Goal: Task Accomplishment & Management: Manage account settings

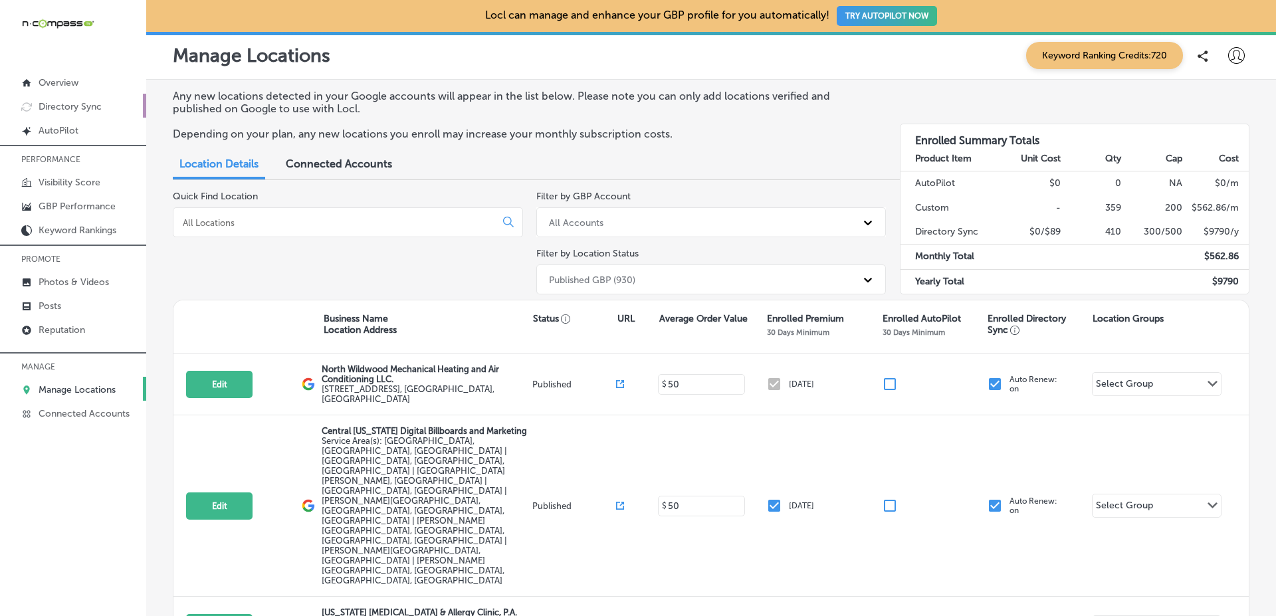
click at [120, 108] on link "Directory Sync" at bounding box center [73, 106] width 146 height 24
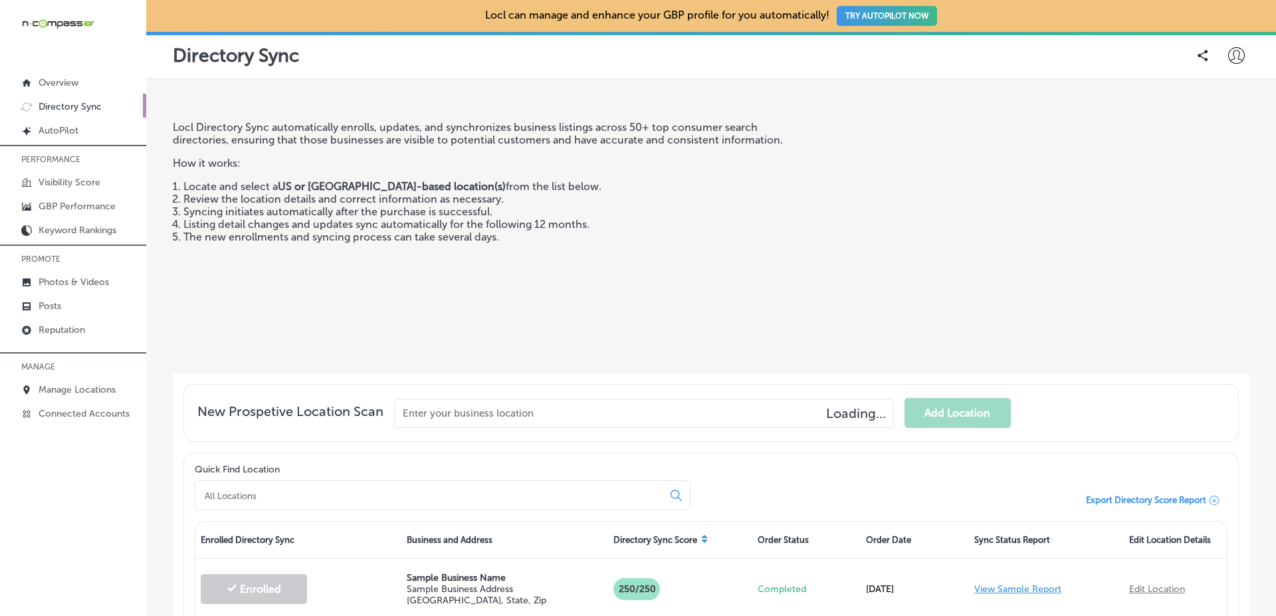
scroll to position [161, 0]
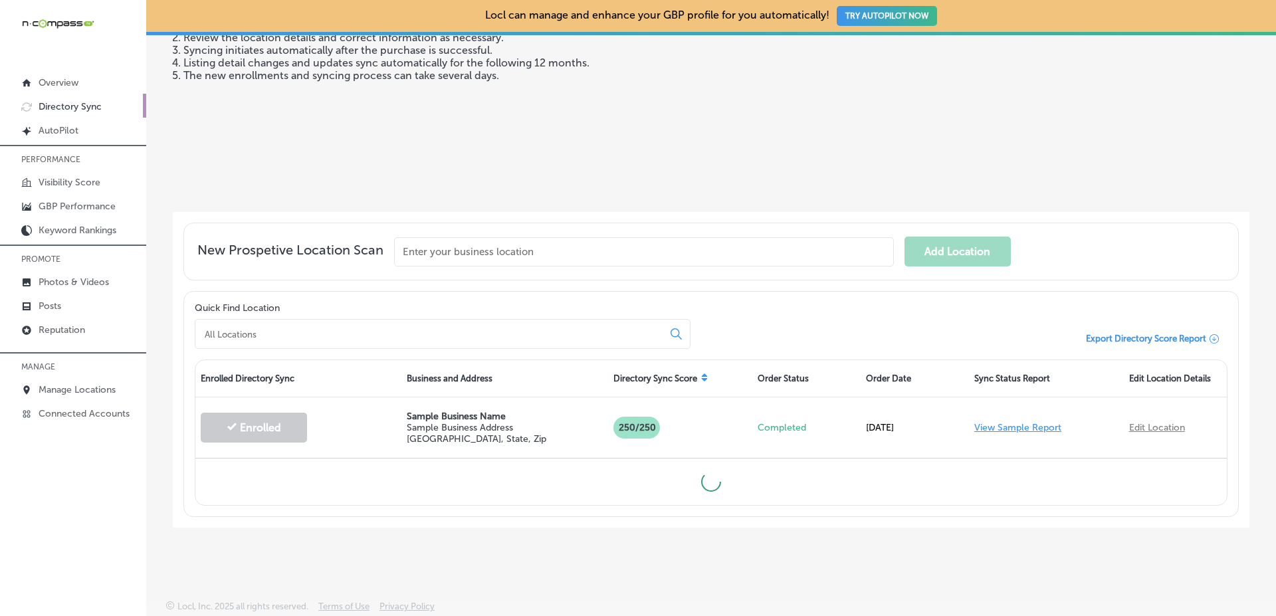
click at [439, 161] on div "Locl Directory Sync automatically enrolls, updates, and synchronizes business l…" at bounding box center [492, 80] width 639 height 242
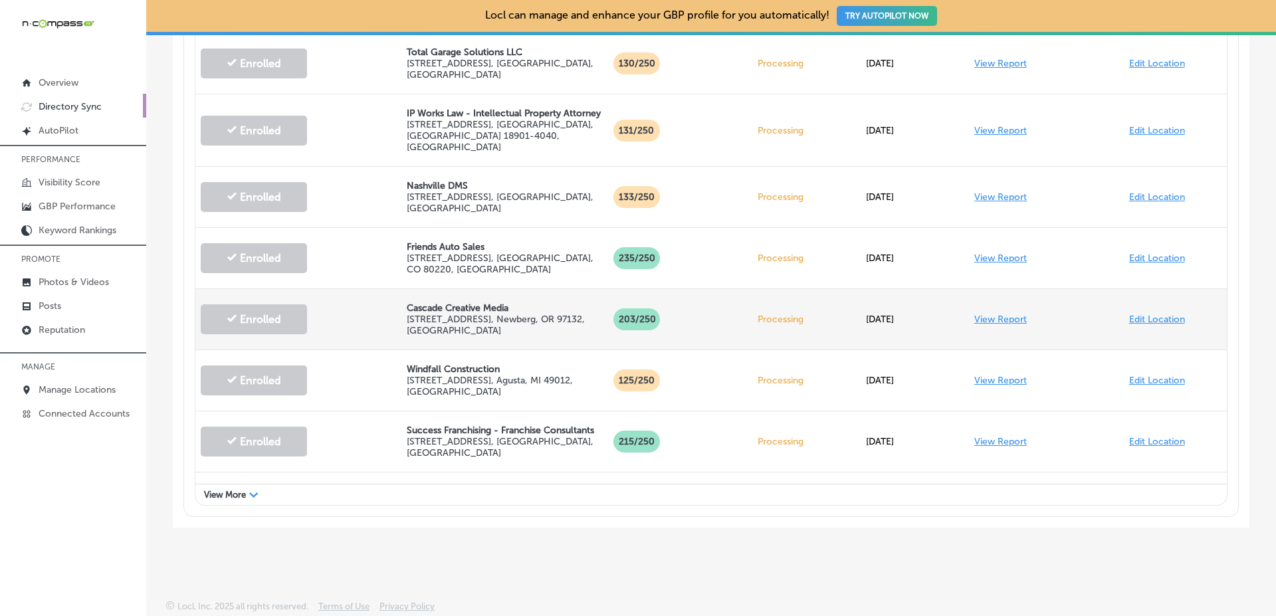
scroll to position [556, 0]
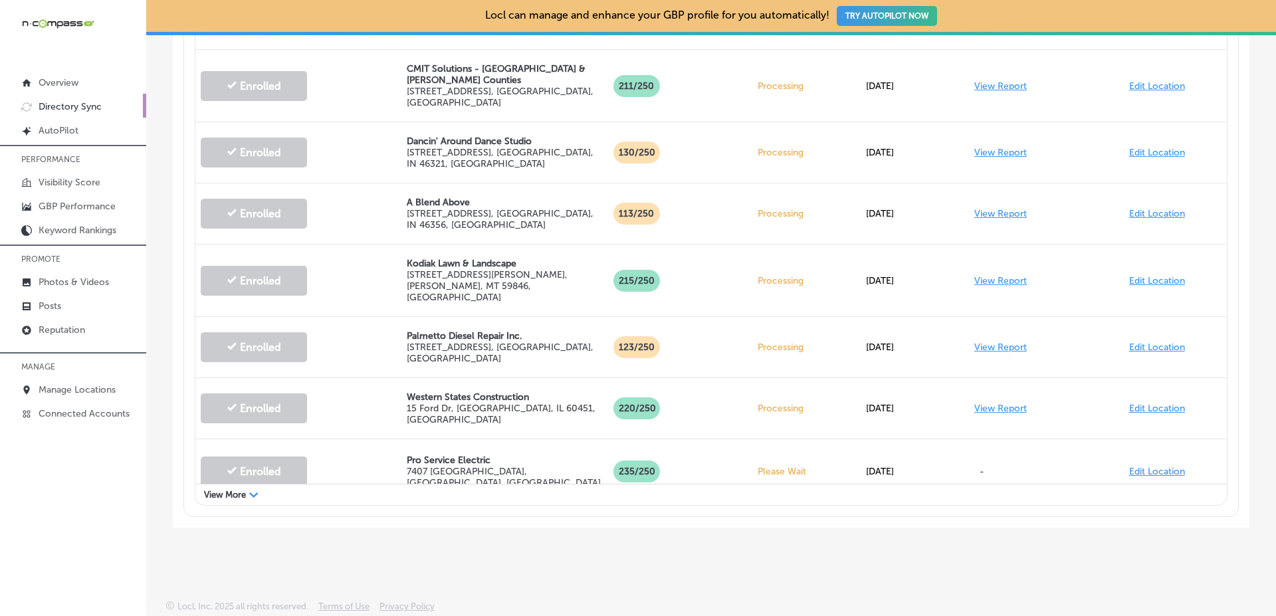
click at [361, 484] on div "View More Path Created with Sketch." at bounding box center [710, 494] width 1031 height 21
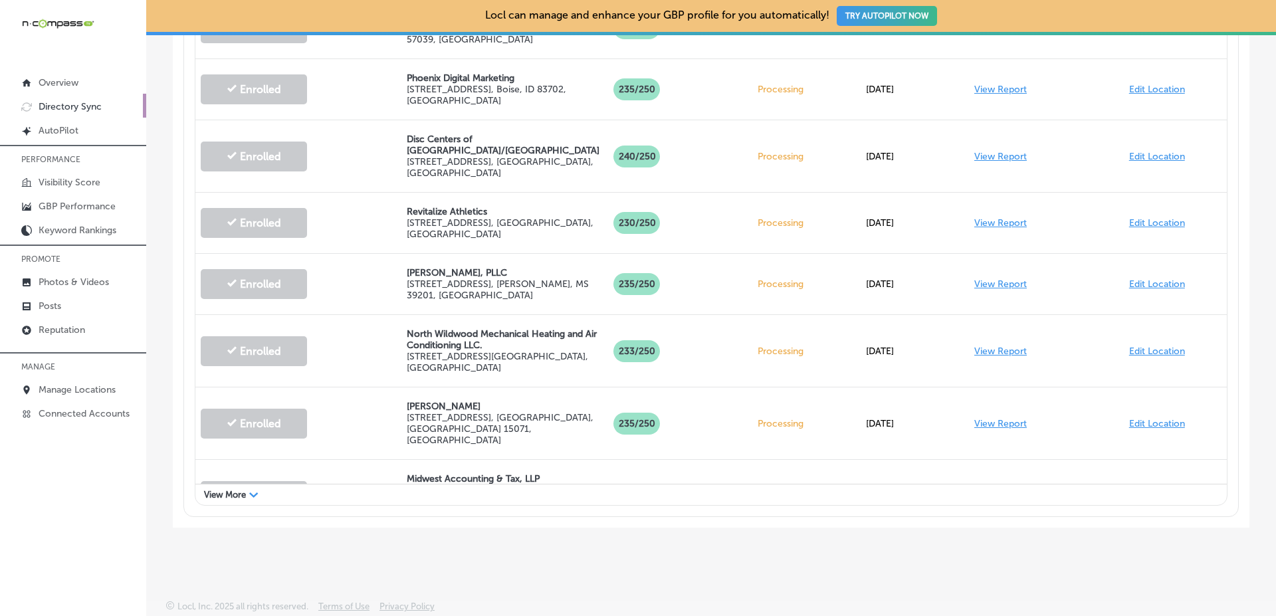
scroll to position [1762, 0]
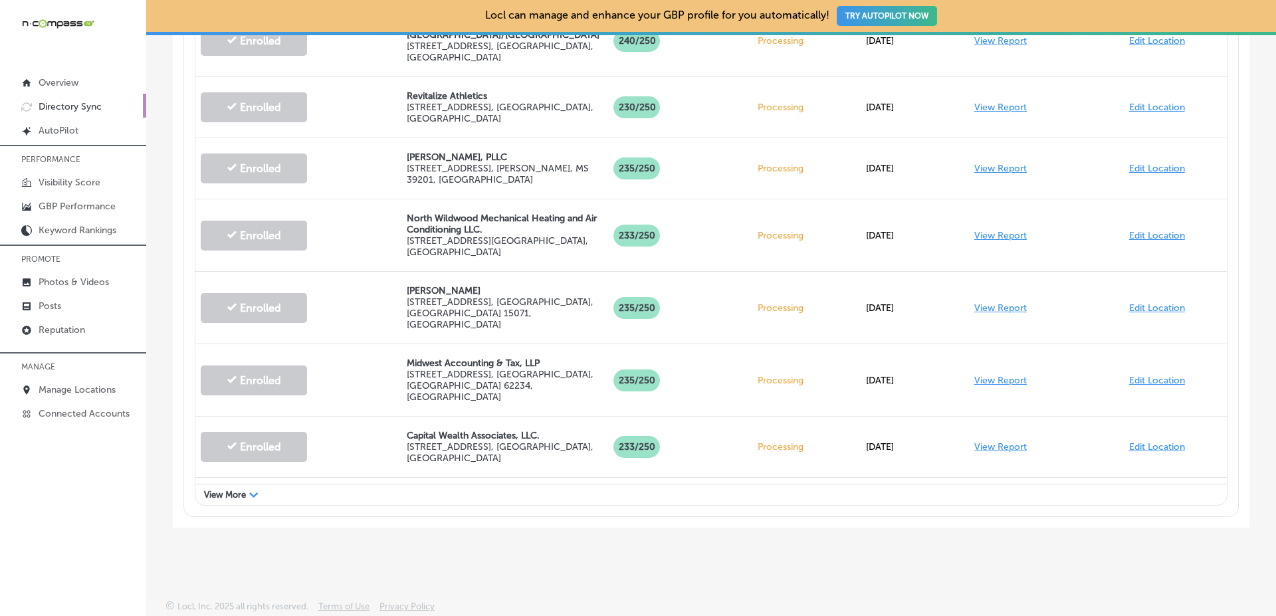
click at [399, 503] on div "Enrolled Directory Sync Business and Address Directory Sync Score Order Status …" at bounding box center [711, 116] width 1032 height 777
click at [382, 490] on div "View More Path Created with Sketch." at bounding box center [710, 494] width 1031 height 21
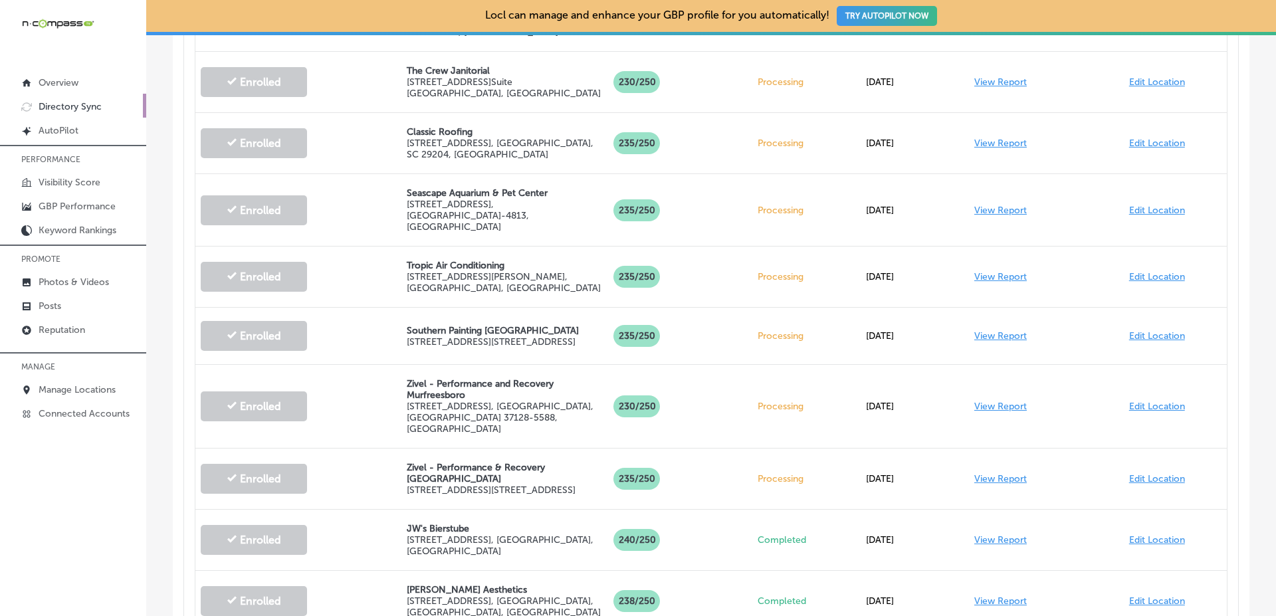
scroll to position [550, 0]
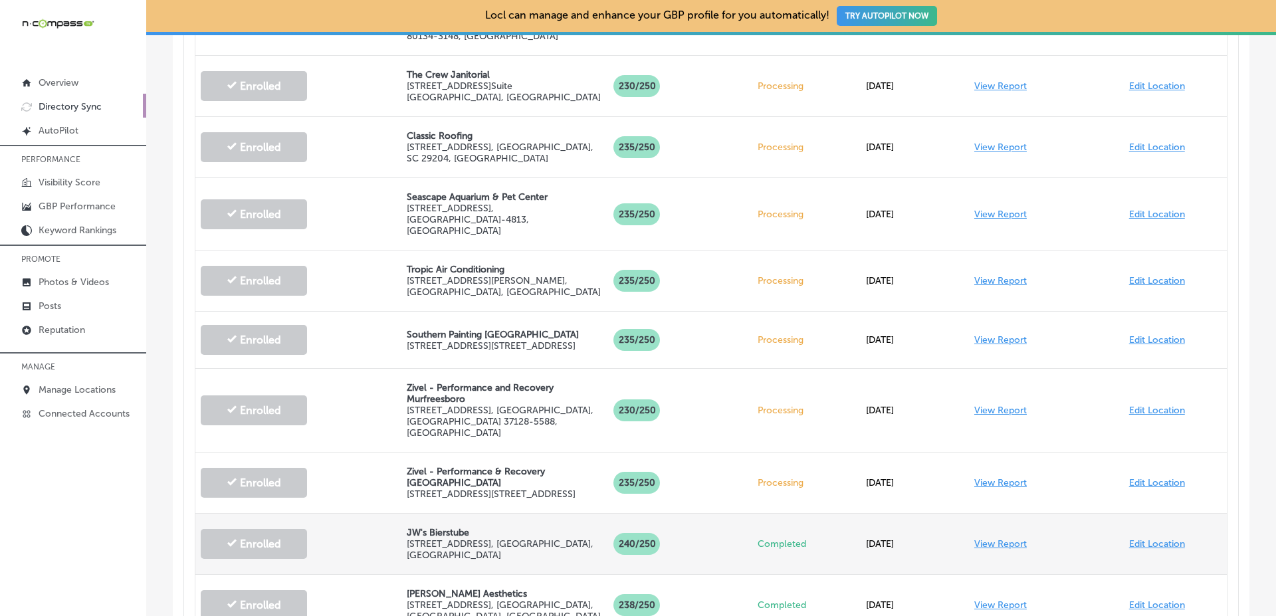
click at [1142, 538] on link "Edit Location" at bounding box center [1157, 543] width 56 height 11
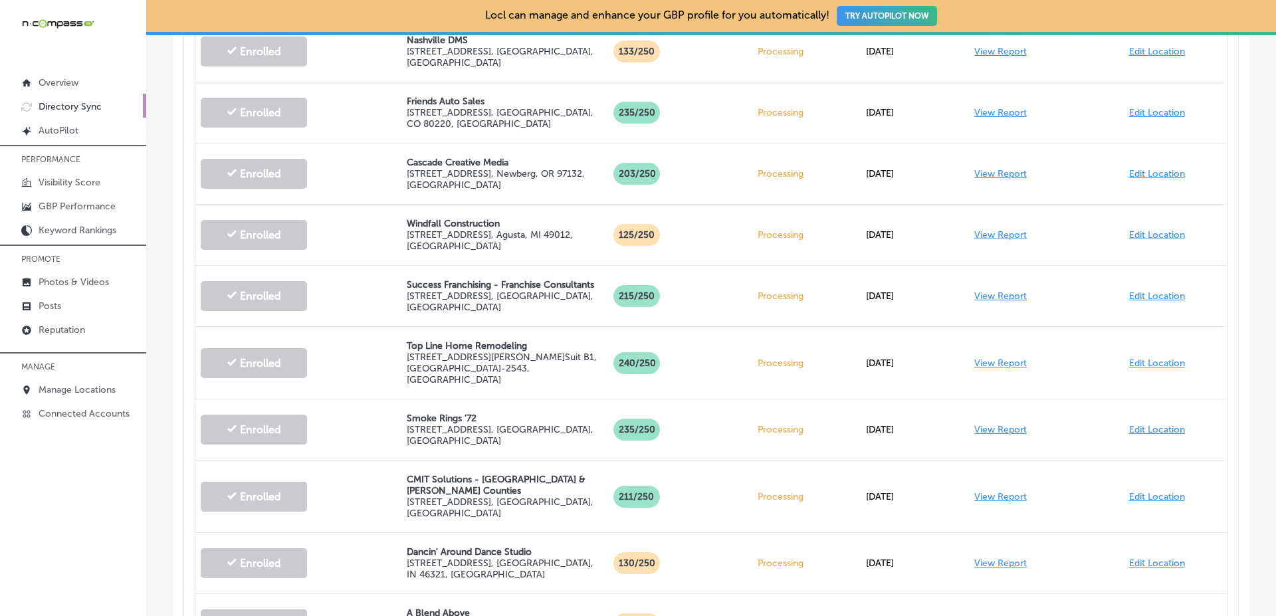
scroll to position [0, 0]
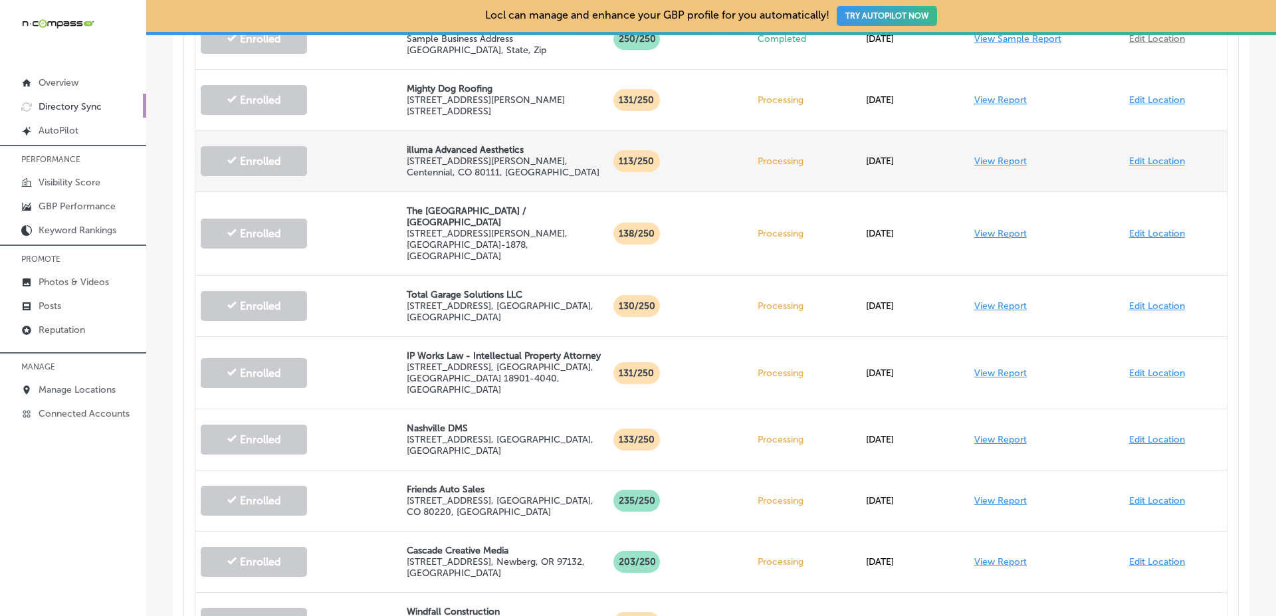
click at [1145, 161] on link "Edit Location" at bounding box center [1157, 160] width 56 height 11
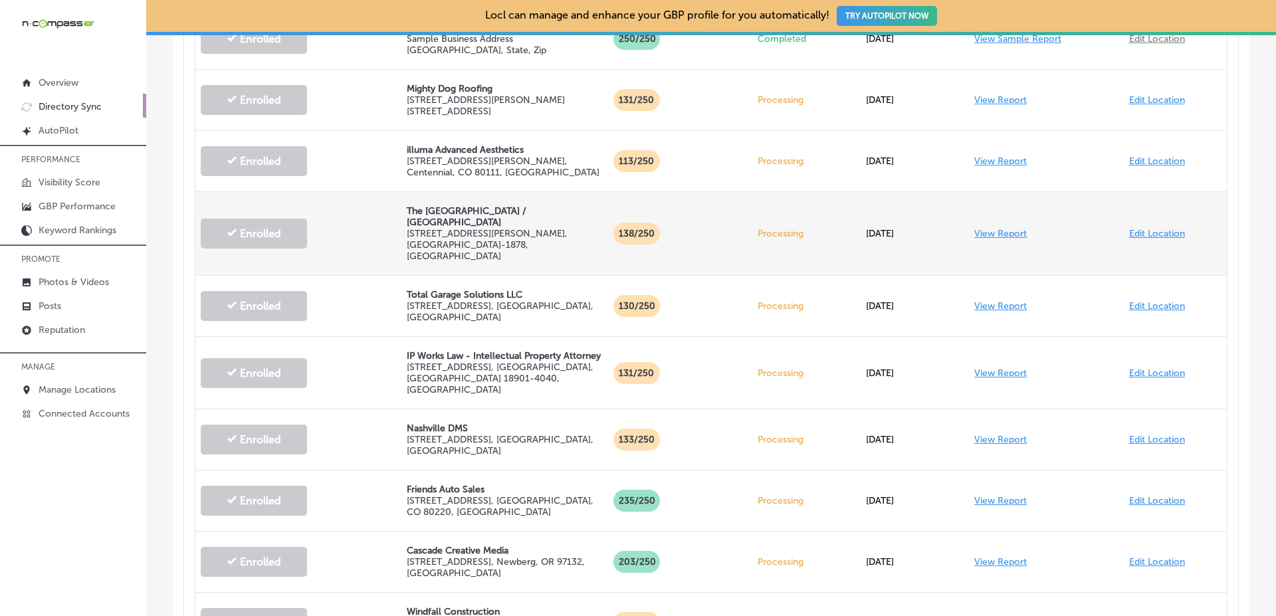
click at [993, 228] on link "View Report" at bounding box center [1000, 233] width 52 height 11
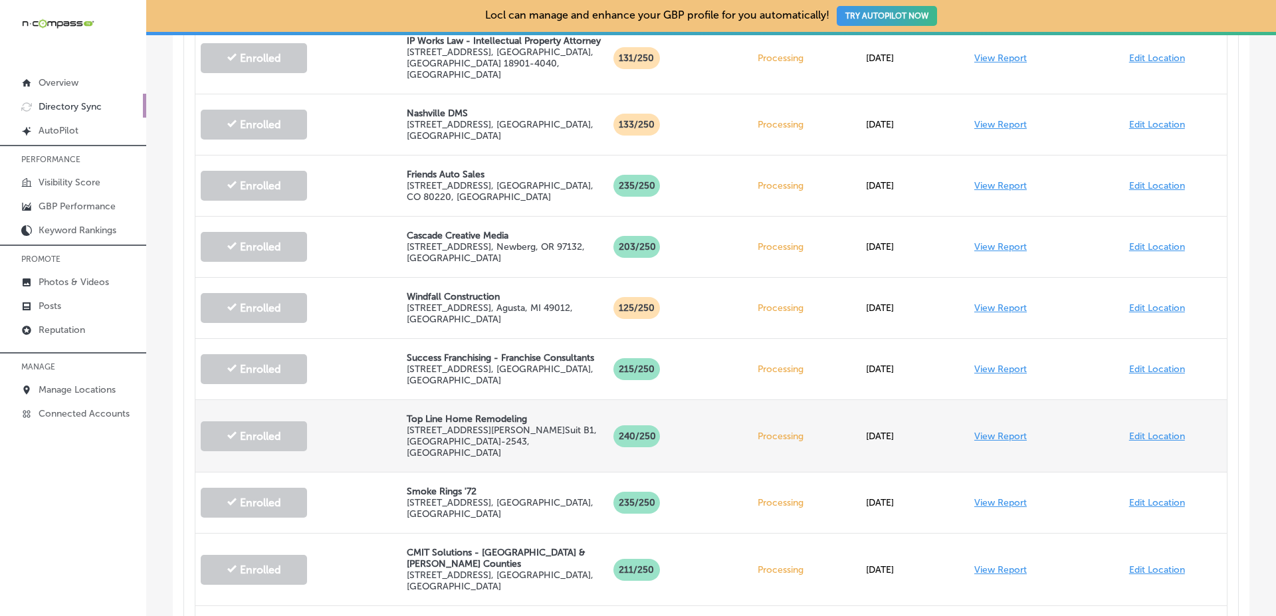
scroll to position [311, 0]
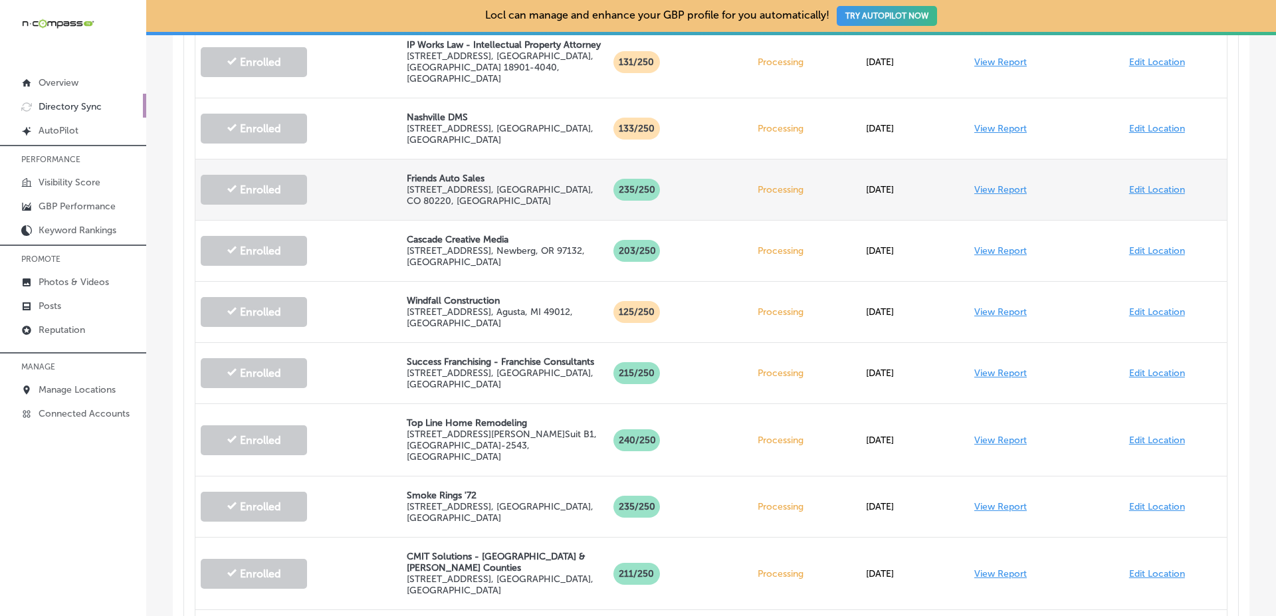
click at [993, 184] on link "View Report" at bounding box center [1000, 189] width 52 height 11
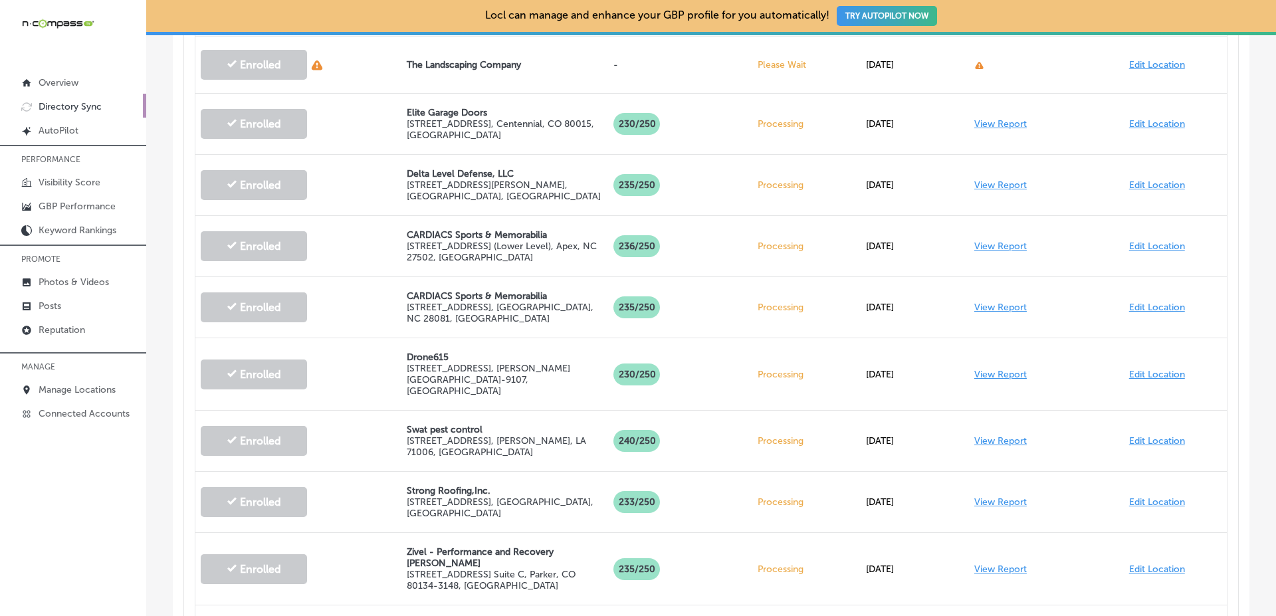
scroll to position [2995, 0]
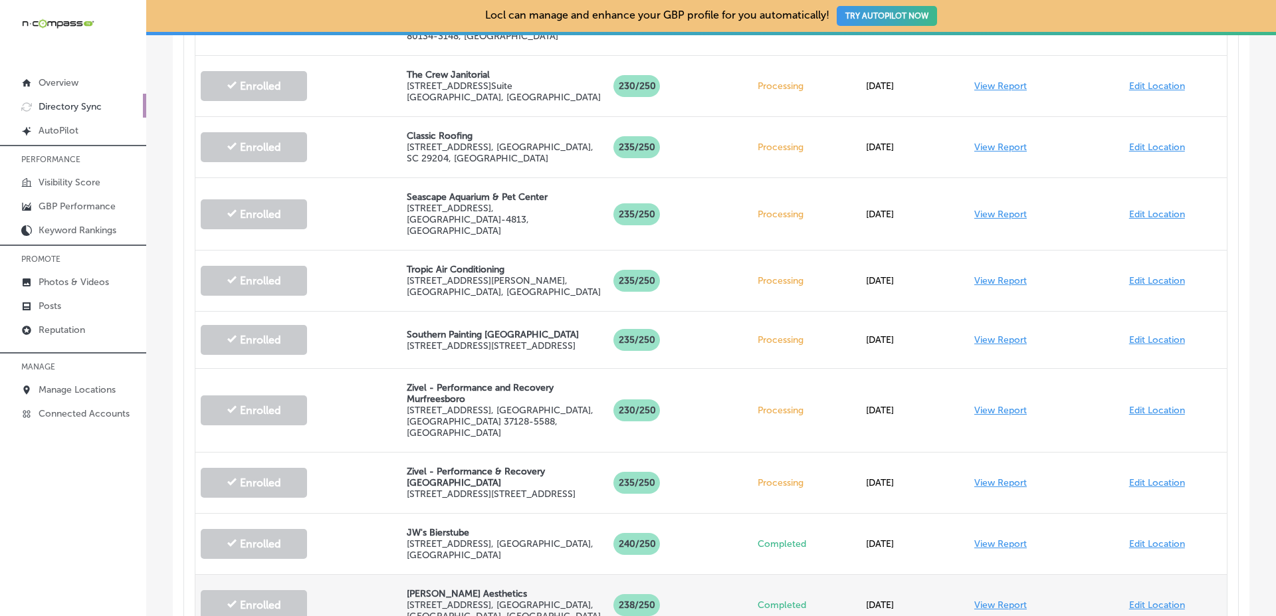
click at [993, 599] on link "View Report" at bounding box center [1000, 604] width 52 height 11
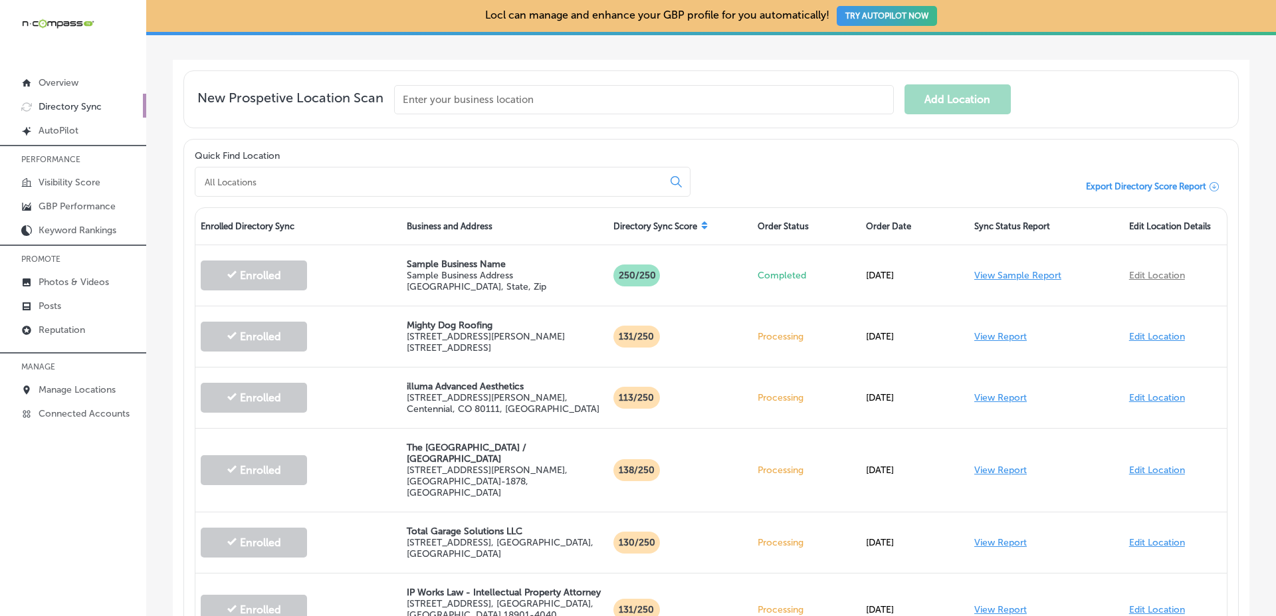
scroll to position [380, 0]
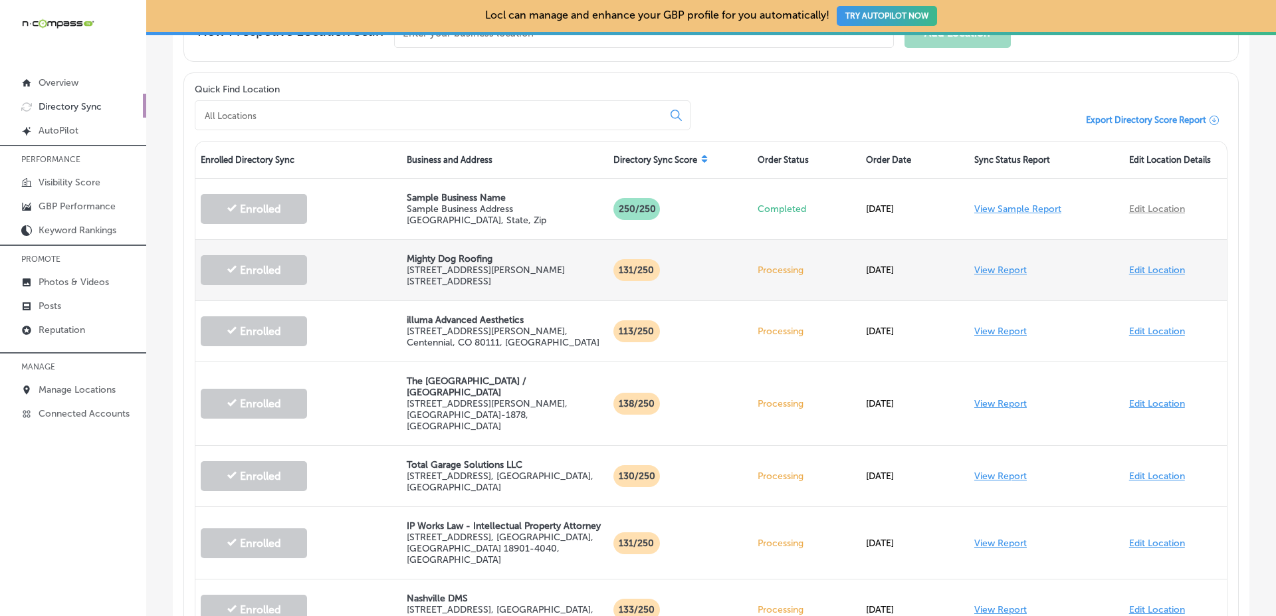
click at [1002, 264] on link "View Report" at bounding box center [1000, 269] width 52 height 11
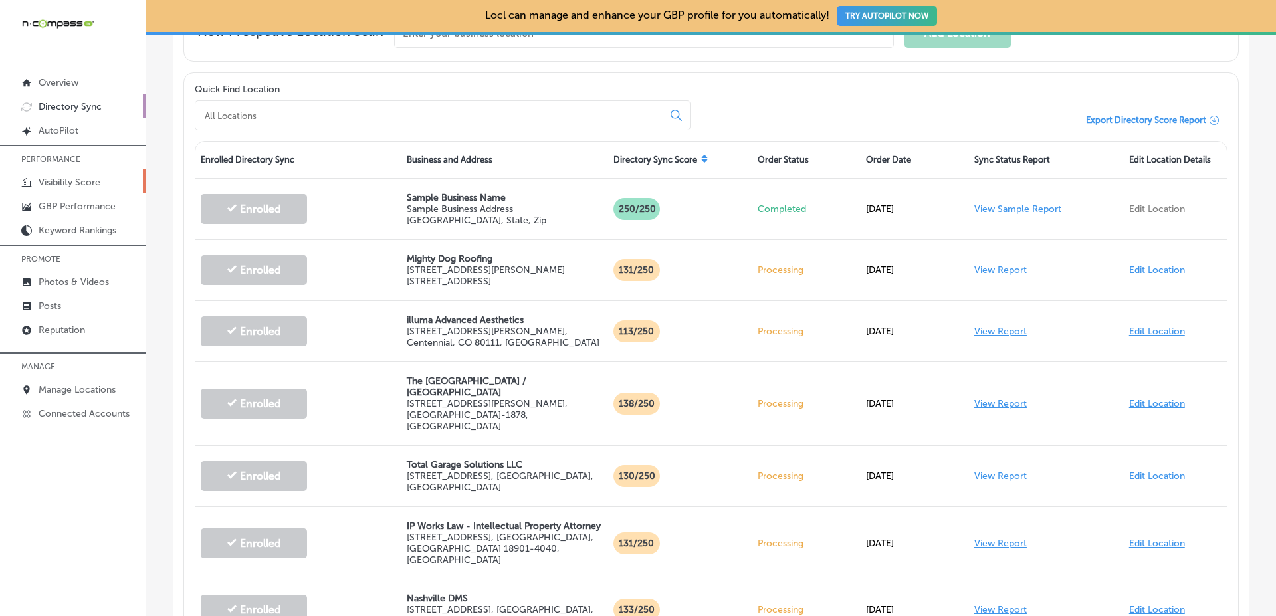
click at [128, 175] on link "Visibility Score" at bounding box center [73, 181] width 146 height 24
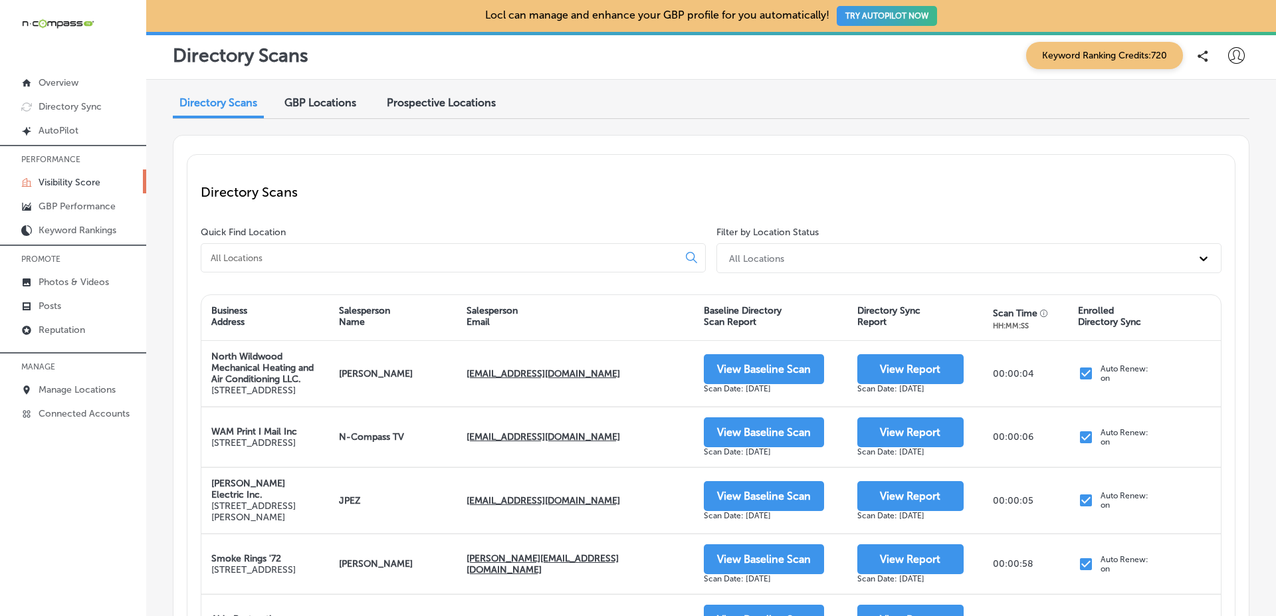
click at [336, 98] on span "GBP Locations" at bounding box center [320, 102] width 72 height 13
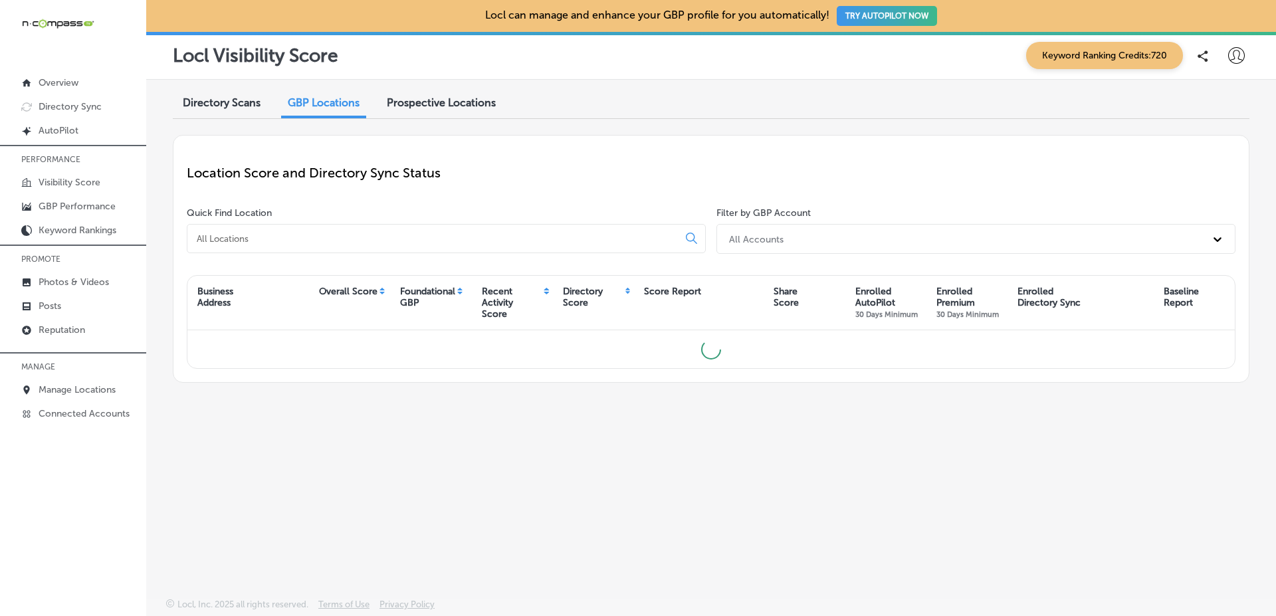
click at [721, 207] on label "Filter by GBP Account" at bounding box center [763, 212] width 94 height 11
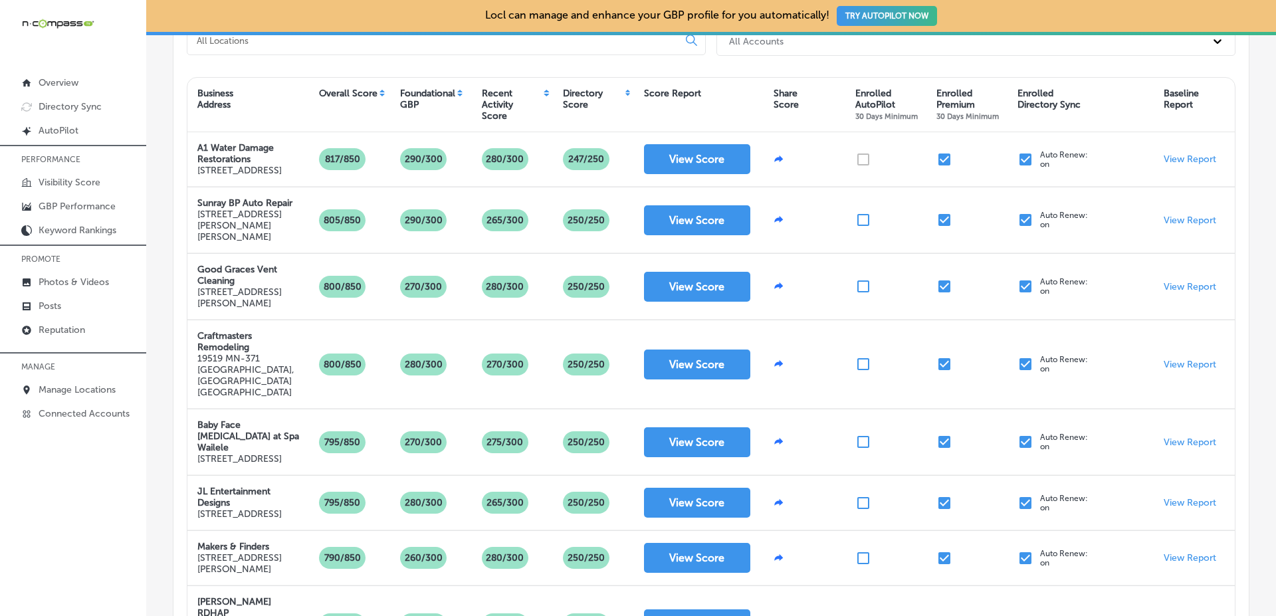
scroll to position [189, 0]
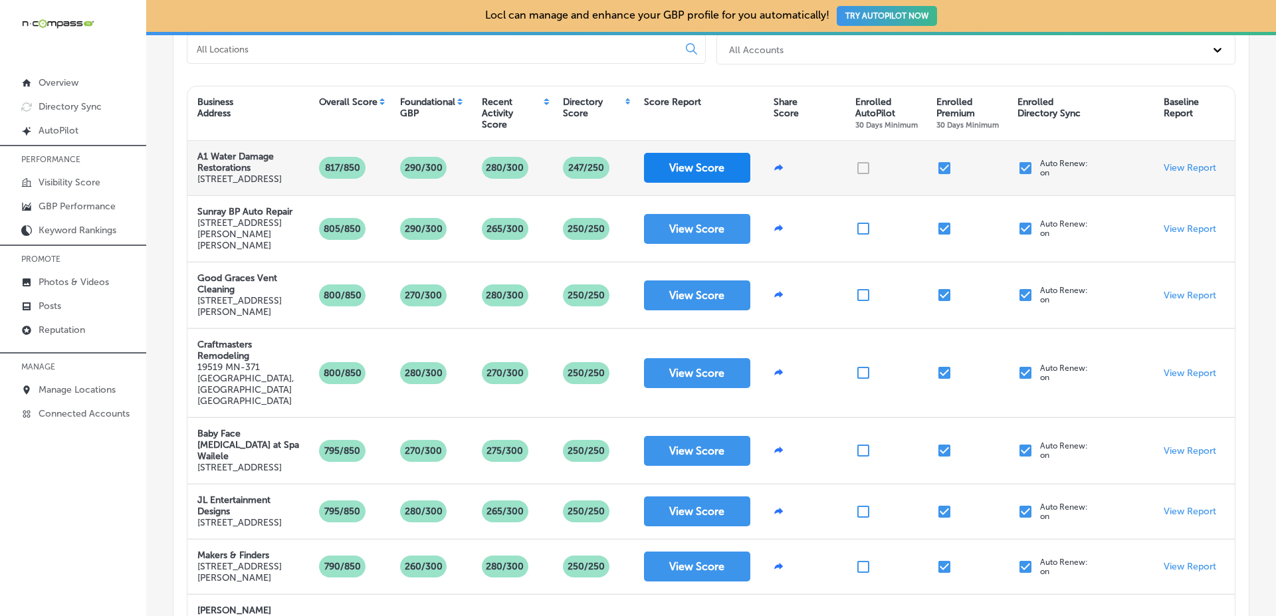
click at [725, 175] on button "View Score" at bounding box center [697, 168] width 106 height 30
click at [1184, 173] on p "View Report" at bounding box center [1189, 167] width 52 height 11
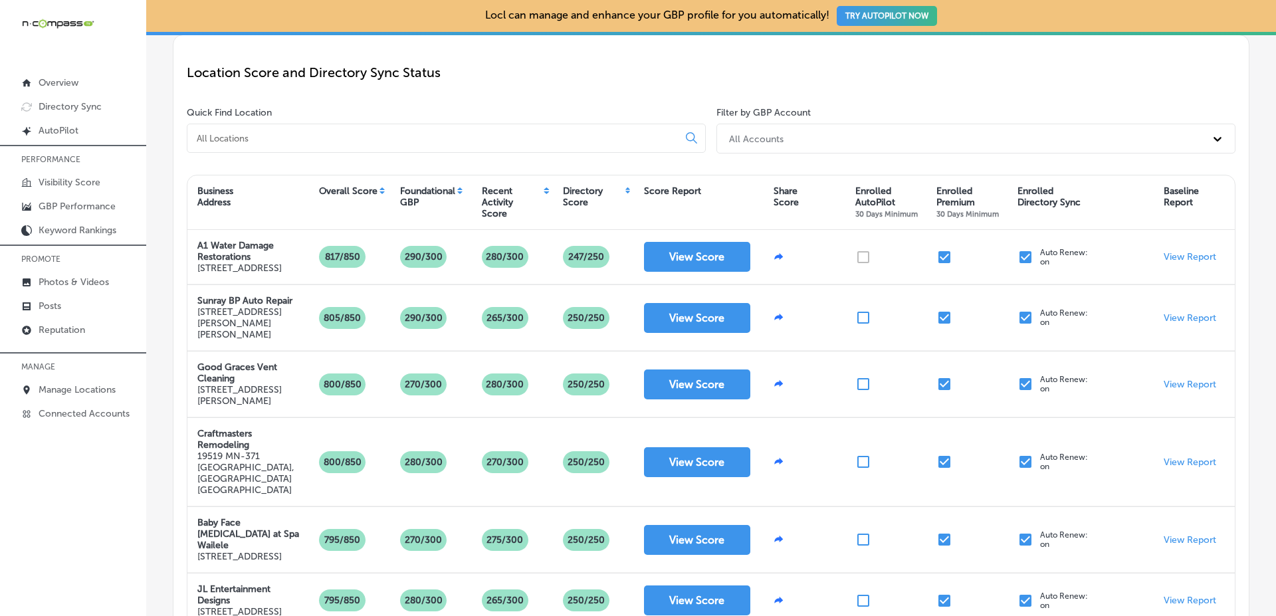
scroll to position [0, 0]
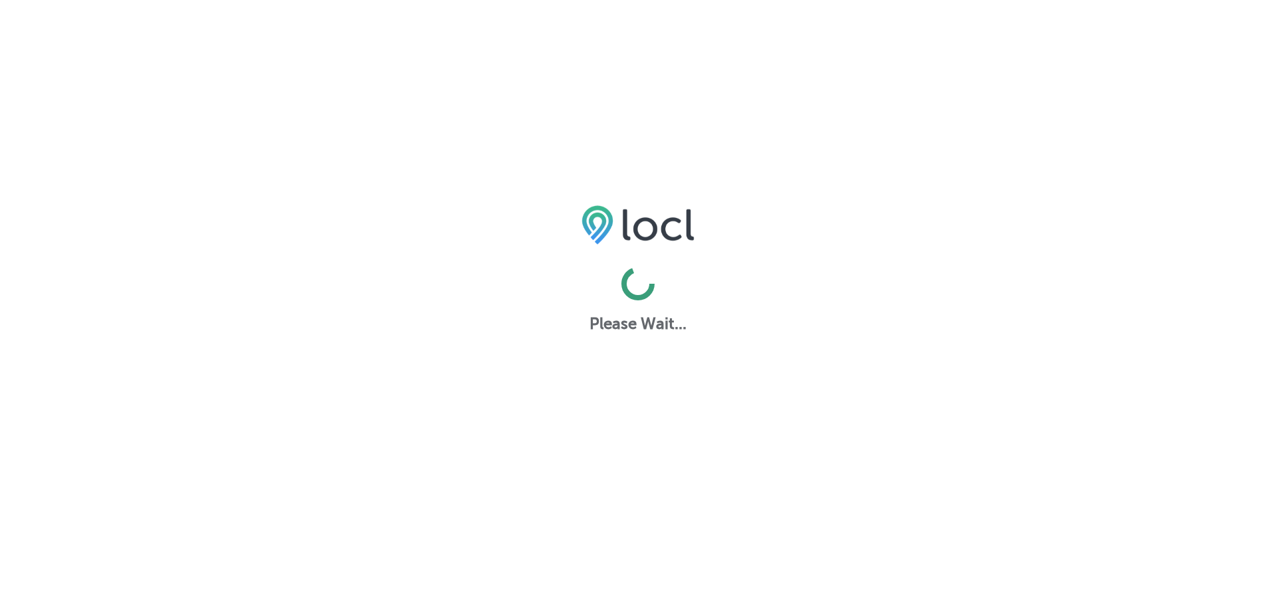
select select "US"
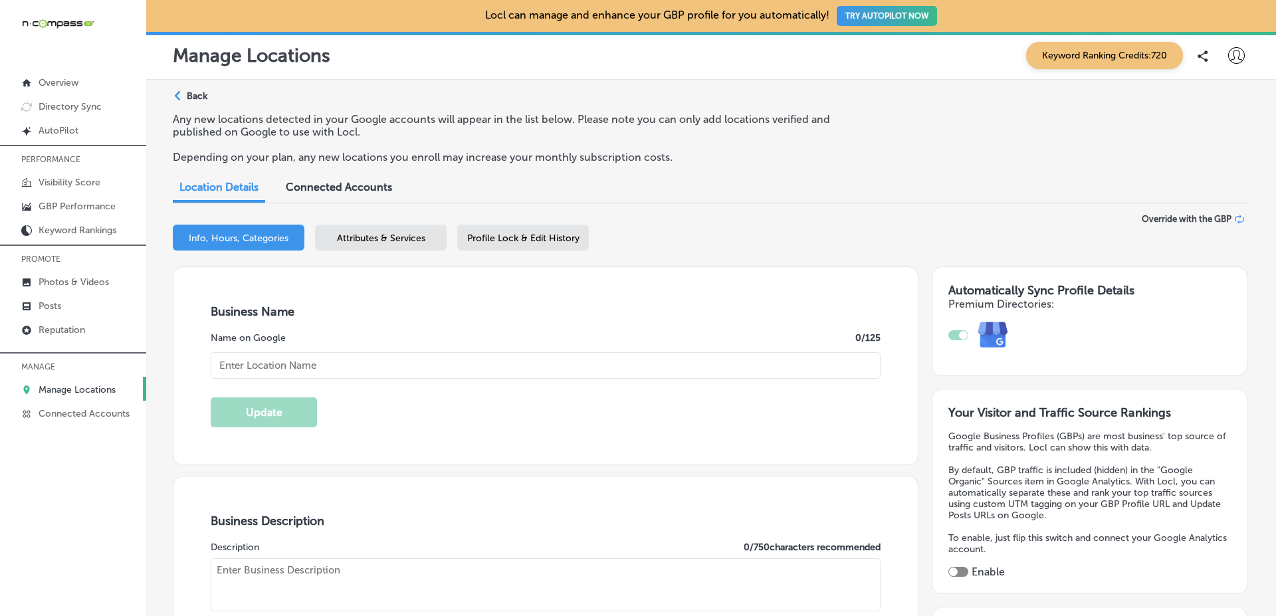
type textarea "At The Bierstubes, we bring the essence of a true German dining experience to t…"
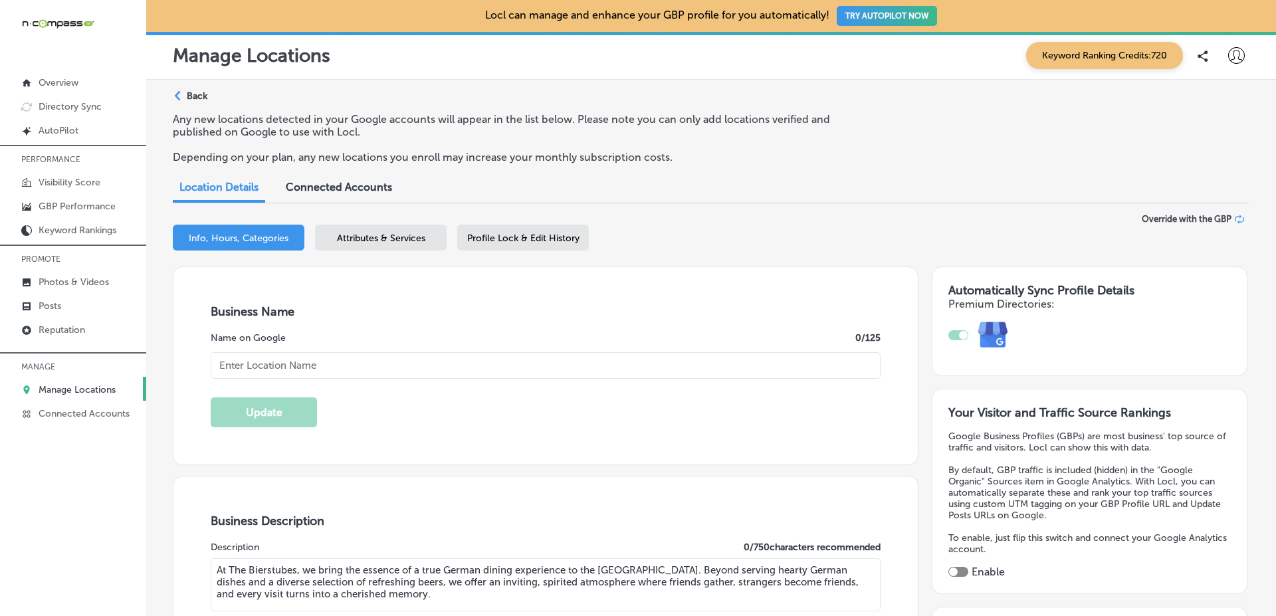
type input "7121 10th Street North"
type input "Oakdale"
type input "55128"
type input "US"
type input "http://thebierstubes.com/"
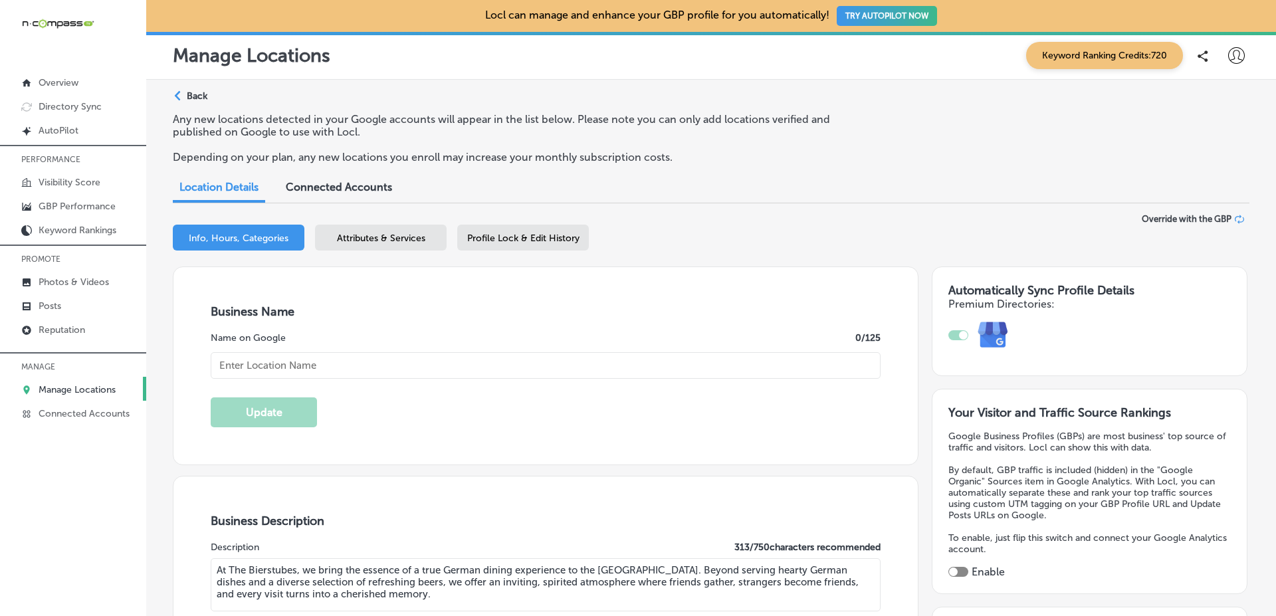
checkbox input "true"
type input "JW's Bierstube"
type input "+1 651 731 8381"
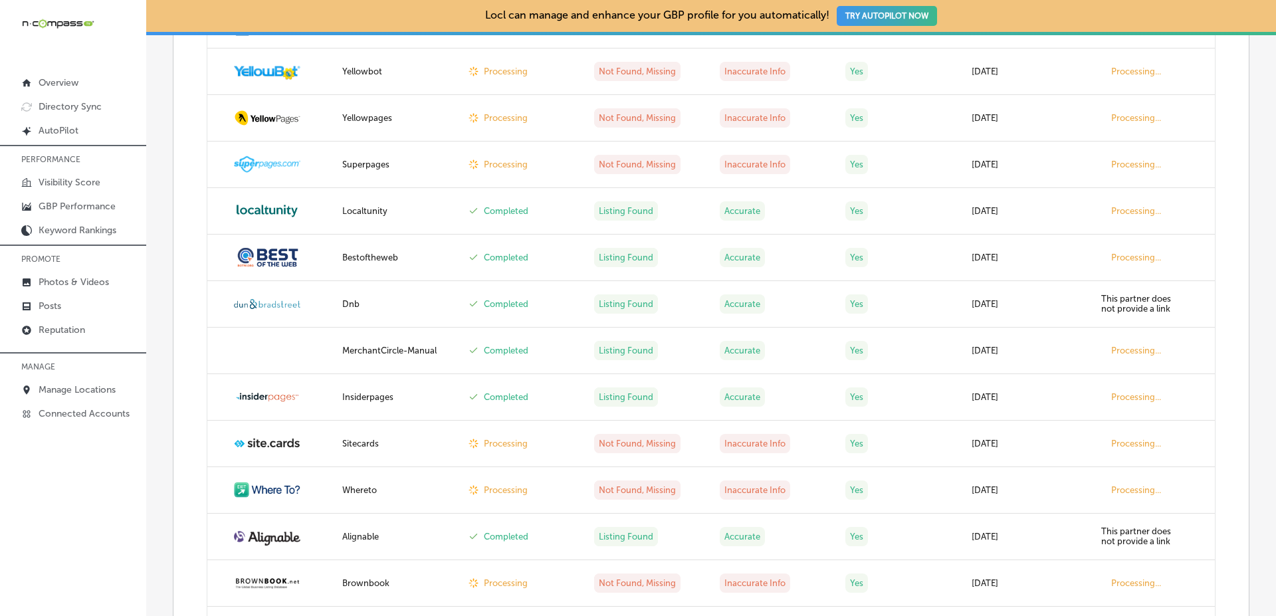
scroll to position [2230, 0]
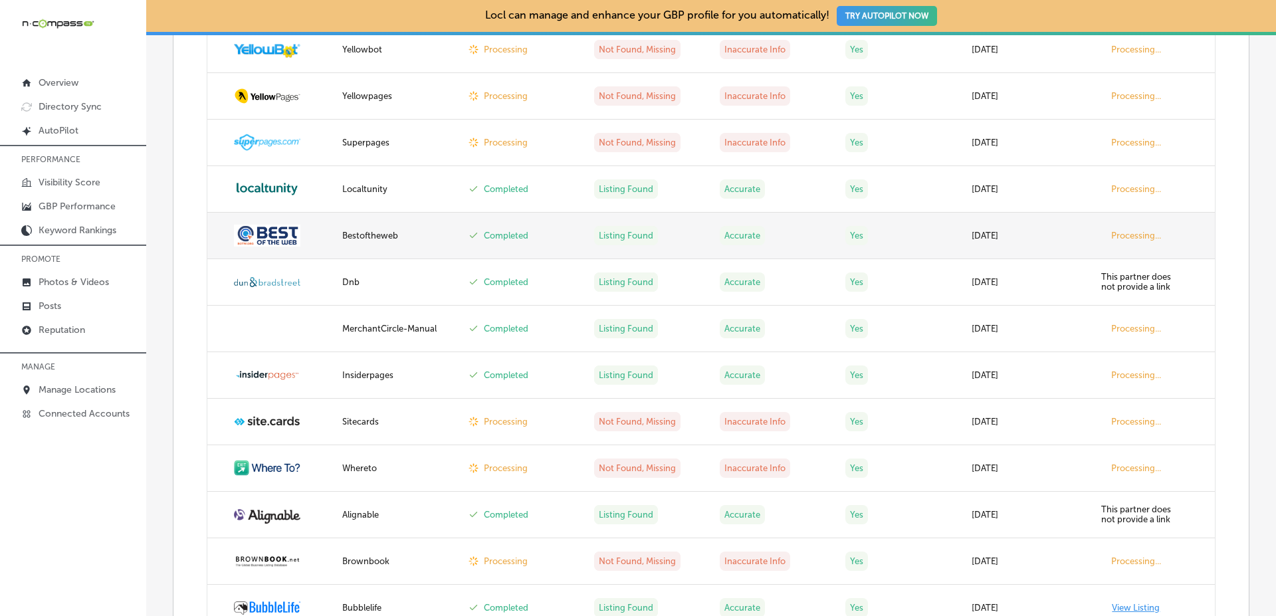
click at [985, 245] on td "[DATE]" at bounding box center [1026, 236] width 126 height 47
click at [985, 245] on td "Aug 27, 2025" at bounding box center [1026, 236] width 126 height 47
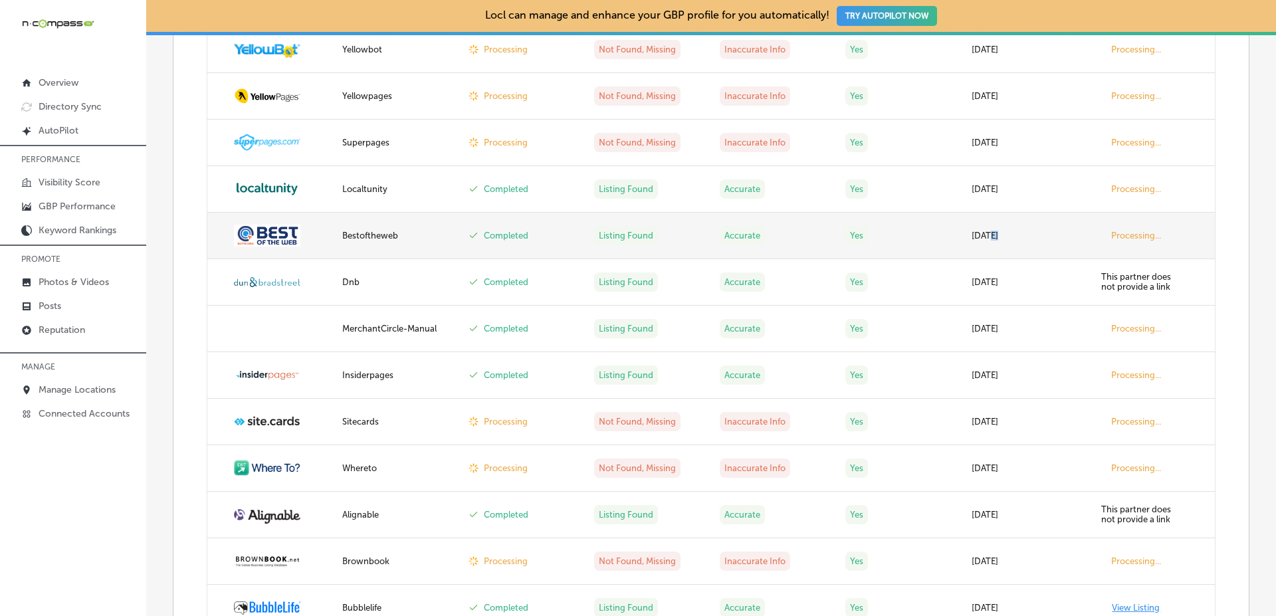
click at [985, 245] on td "Aug 27, 2025" at bounding box center [1026, 236] width 126 height 47
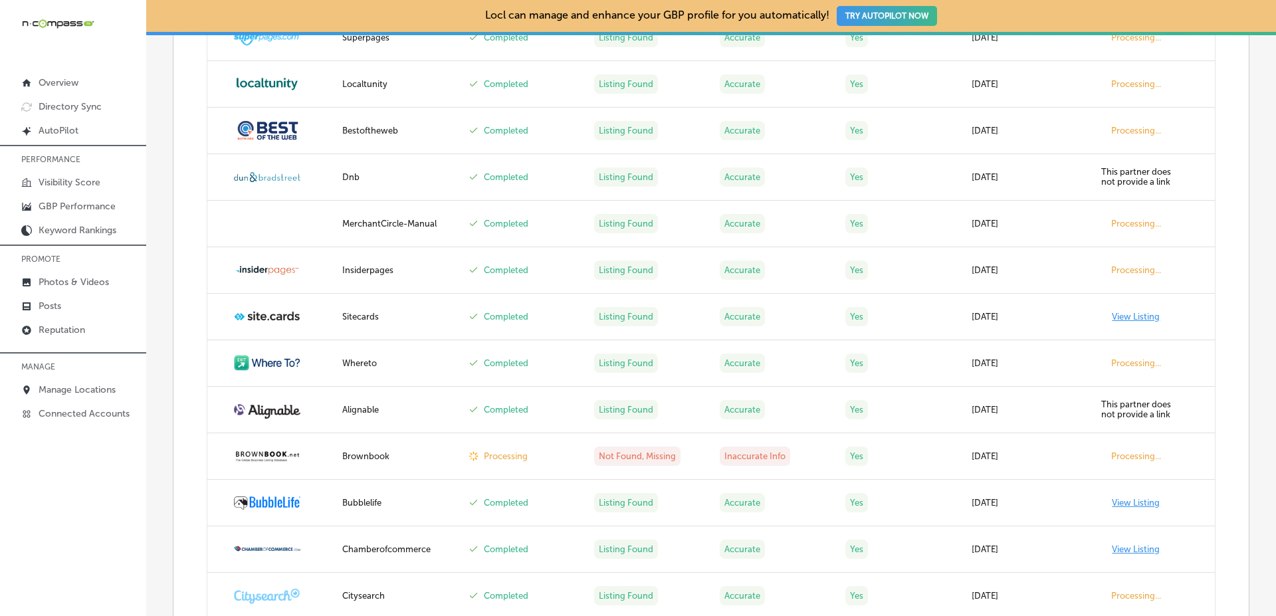
scroll to position [2343, 0]
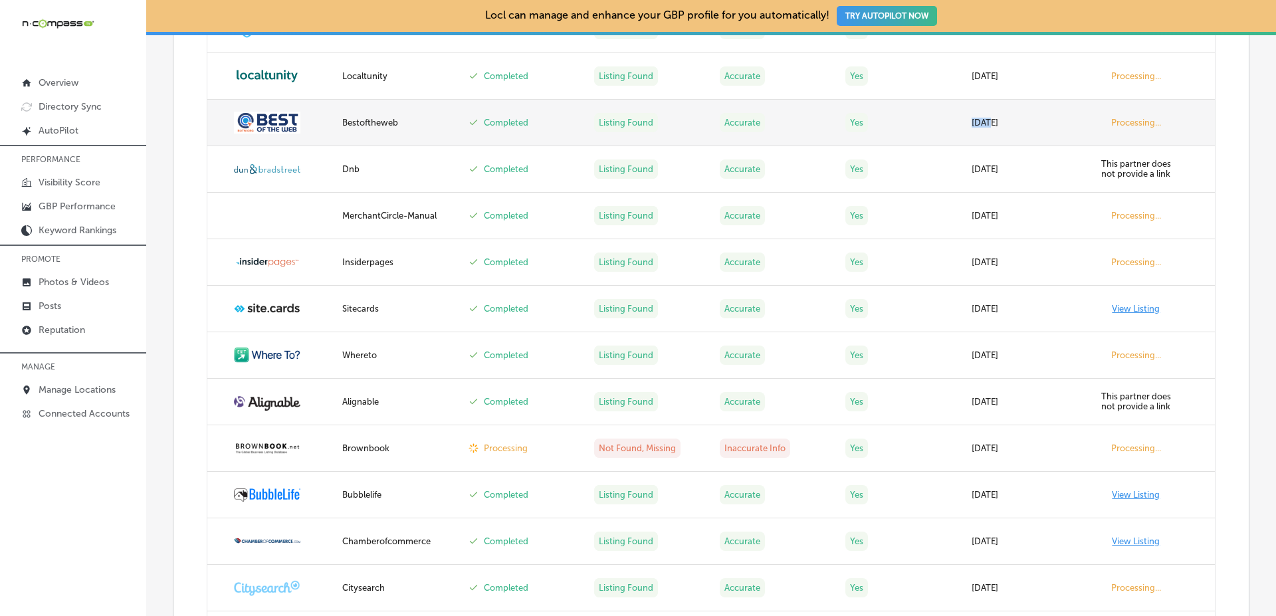
drag, startPoint x: 971, startPoint y: 129, endPoint x: 985, endPoint y: 126, distance: 13.6
click at [985, 126] on tr "Bestoftheweb Completed Listing Found Accurate Yes Aug 22, 2025 Processing..." at bounding box center [710, 123] width 1007 height 47
click at [985, 126] on td "[DATE]" at bounding box center [1026, 123] width 126 height 47
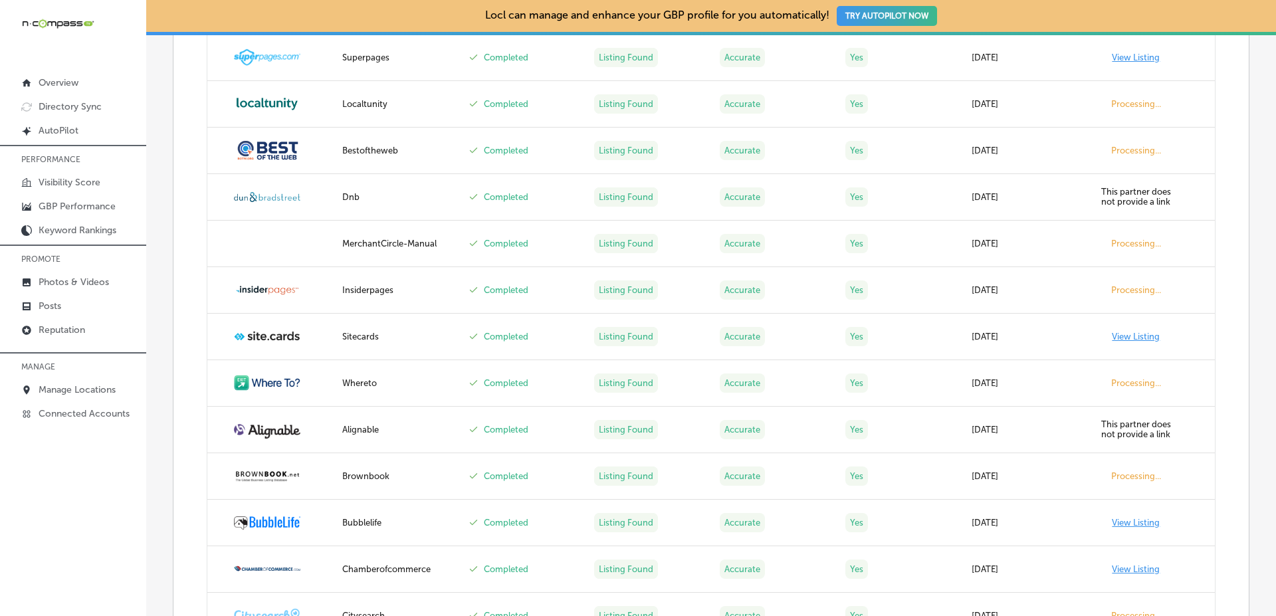
scroll to position [2309, 0]
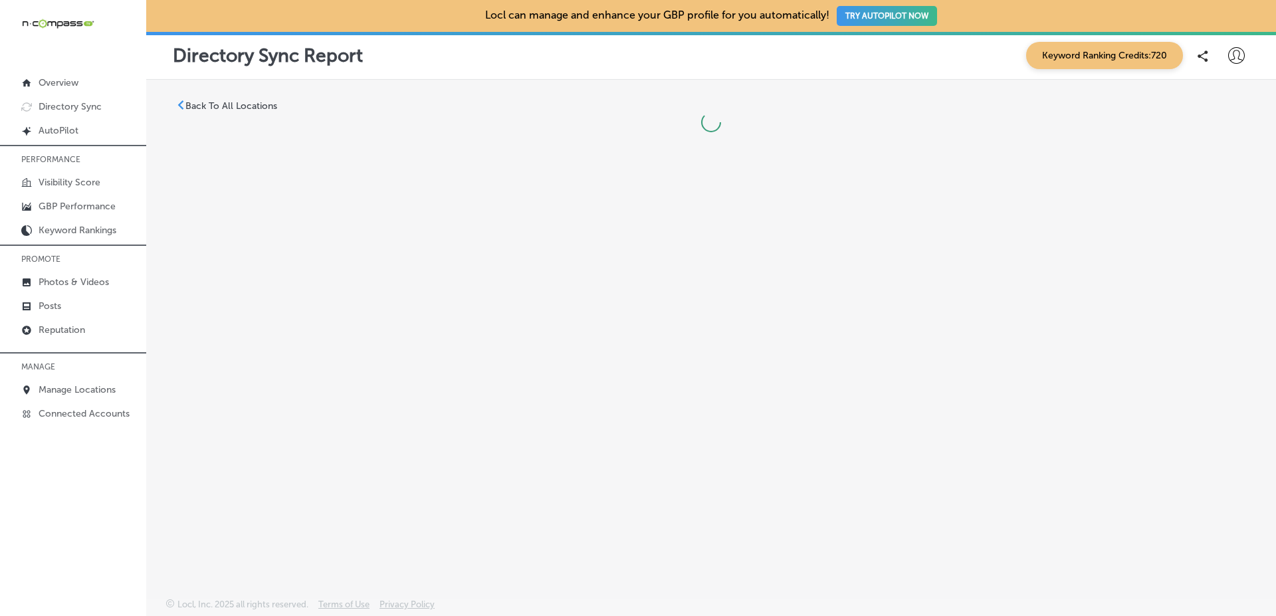
click at [1176, 13] on div "Locl can manage and enhance your GBP profile for you automatically! TRY AUTOPIL…" at bounding box center [710, 16] width 1129 height 32
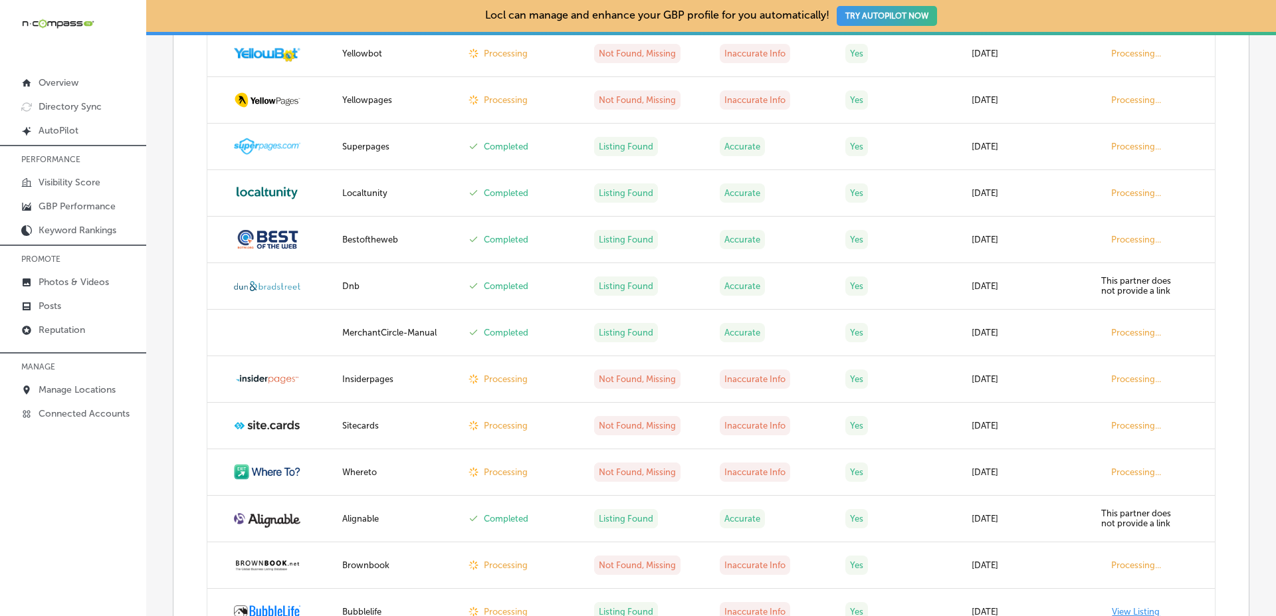
scroll to position [2225, 0]
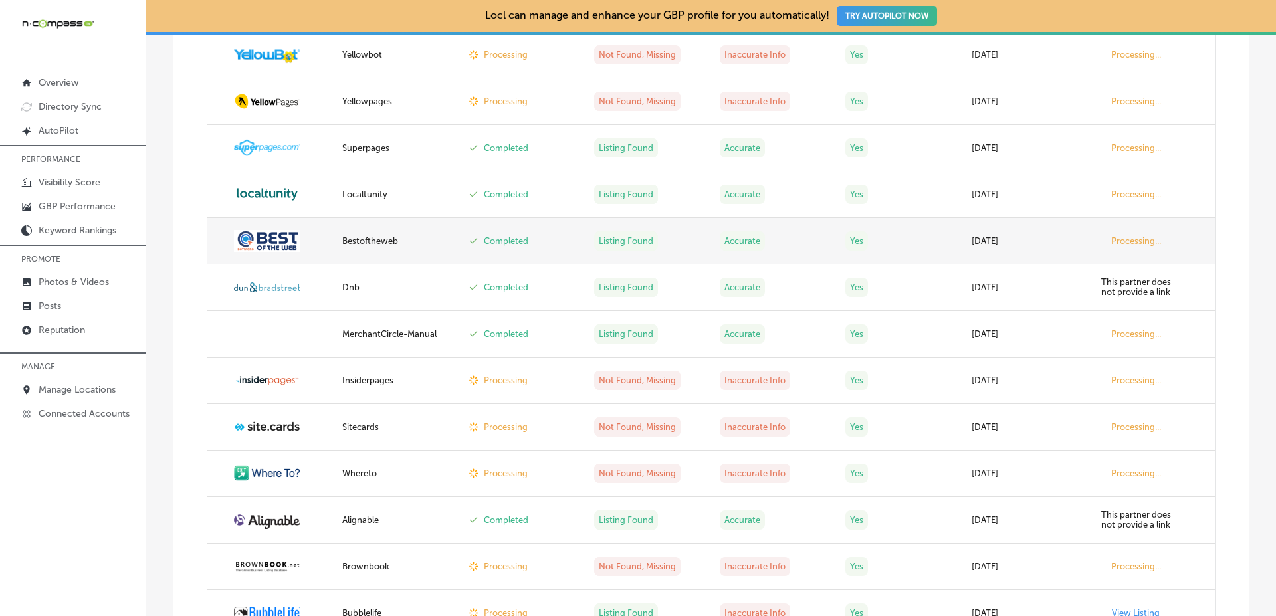
click at [1007, 235] on td "[DATE]" at bounding box center [1026, 241] width 126 height 47
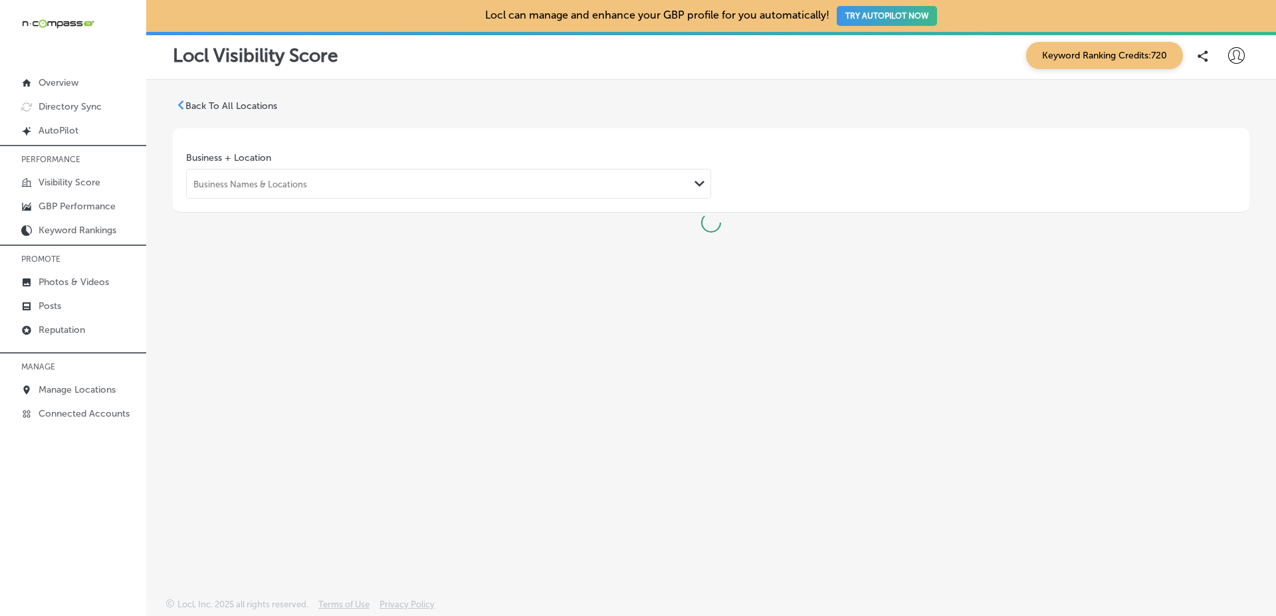
click at [1062, 138] on div "Business + Location Business Names & Locations Path Created with Sketch." at bounding box center [711, 170] width 1076 height 84
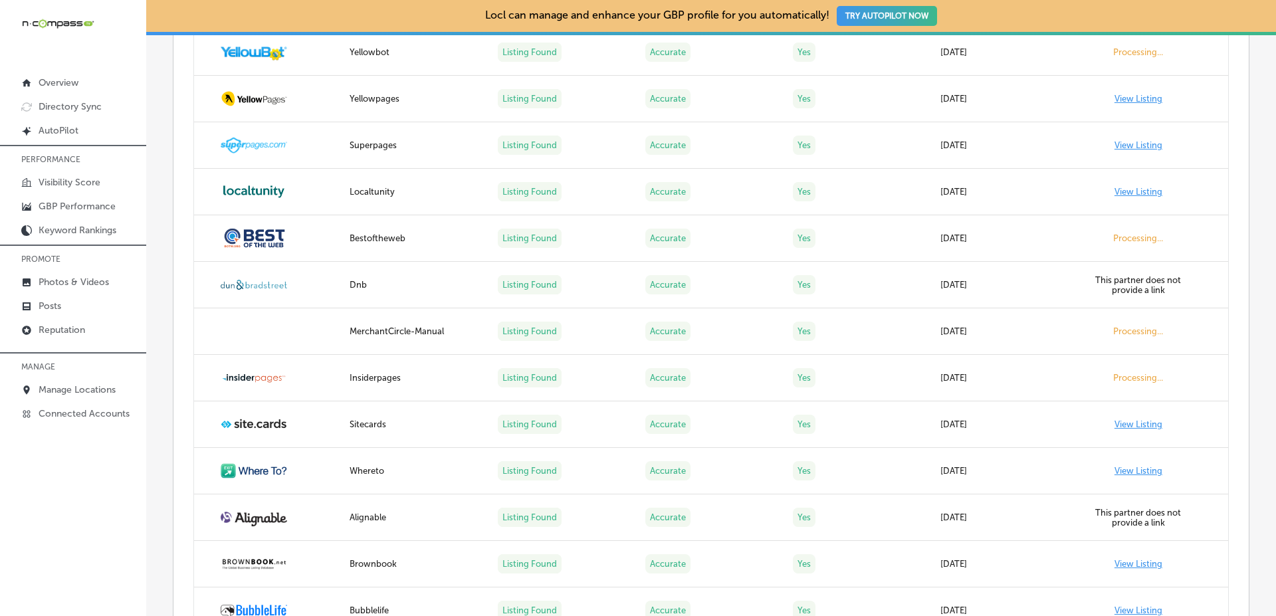
scroll to position [2886, 0]
